Goal: Check status: Check status

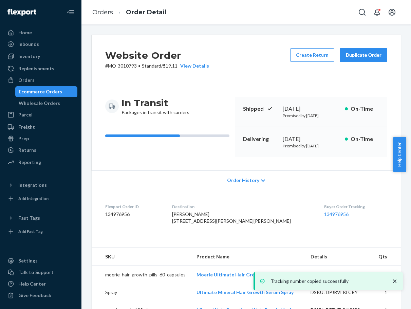
scroll to position [508, 0]
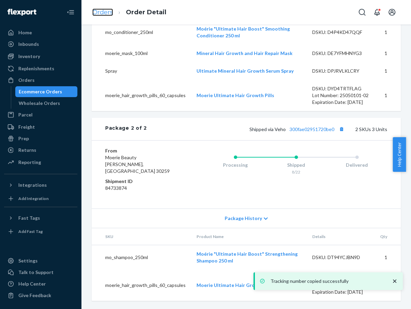
click at [111, 12] on link "Orders" at bounding box center [102, 11] width 21 height 7
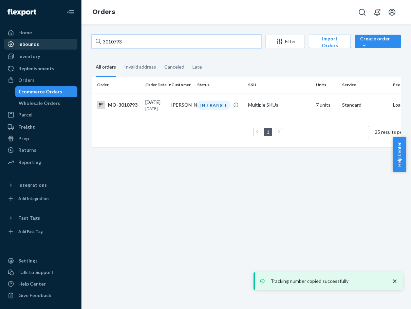
drag, startPoint x: 109, startPoint y: 43, endPoint x: 76, endPoint y: 44, distance: 32.6
click at [76, 44] on div "Home Inbounds Shipping Plans Problems Inventory Products Branded Packaging Repl…" at bounding box center [205, 154] width 411 height 309
paste input "2956224"
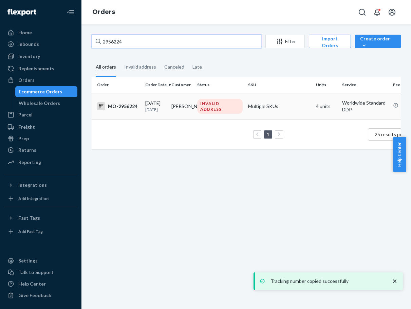
type input "2956224"
click at [187, 115] on td "[PERSON_NAME]" at bounding box center [182, 106] width 26 height 26
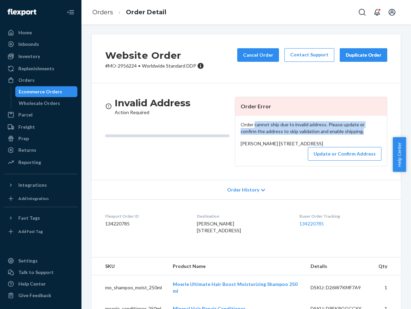
drag, startPoint x: 253, startPoint y: 126, endPoint x: 349, endPoint y: 130, distance: 96.4
click at [349, 130] on p "Order cannot ship due to invalid address. Please update or confirm the address …" at bounding box center [310, 128] width 141 height 14
copy p "cannot ship due to invalid address. Please update or confirm the address to ski…"
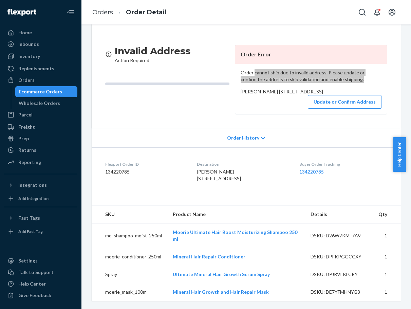
scroll to position [84, 0]
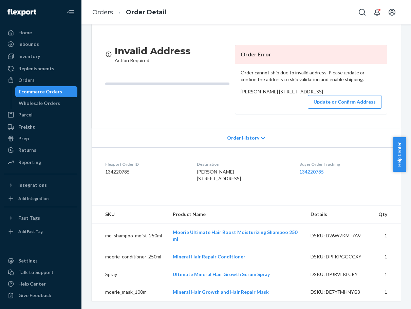
click at [202, 169] on span "[PERSON_NAME] [STREET_ADDRESS]" at bounding box center [219, 175] width 44 height 13
copy span "[PERSON_NAME]"
